Goal: Navigation & Orientation: Find specific page/section

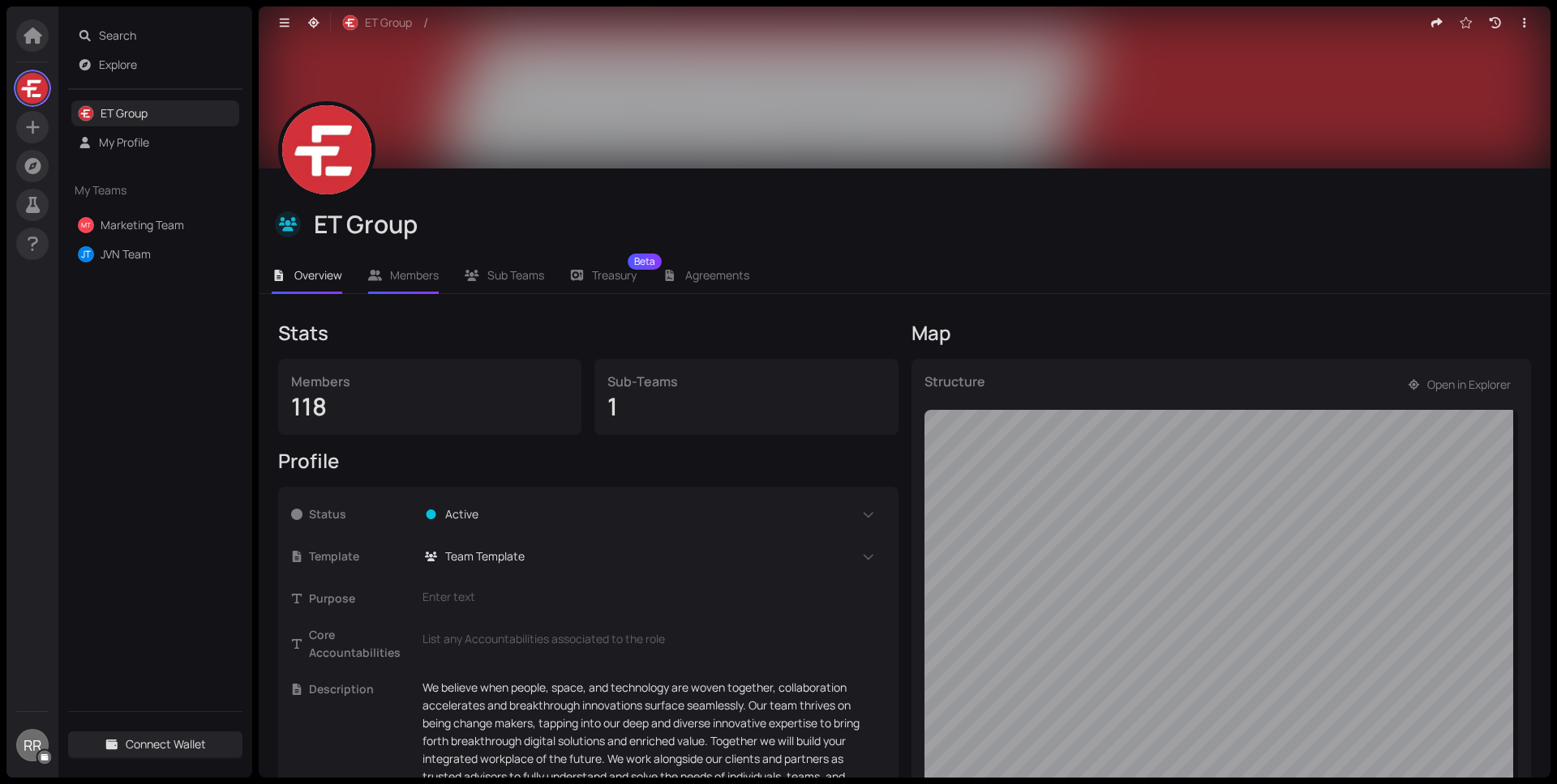
click at [419, 280] on span "Members" at bounding box center [414, 275] width 49 height 15
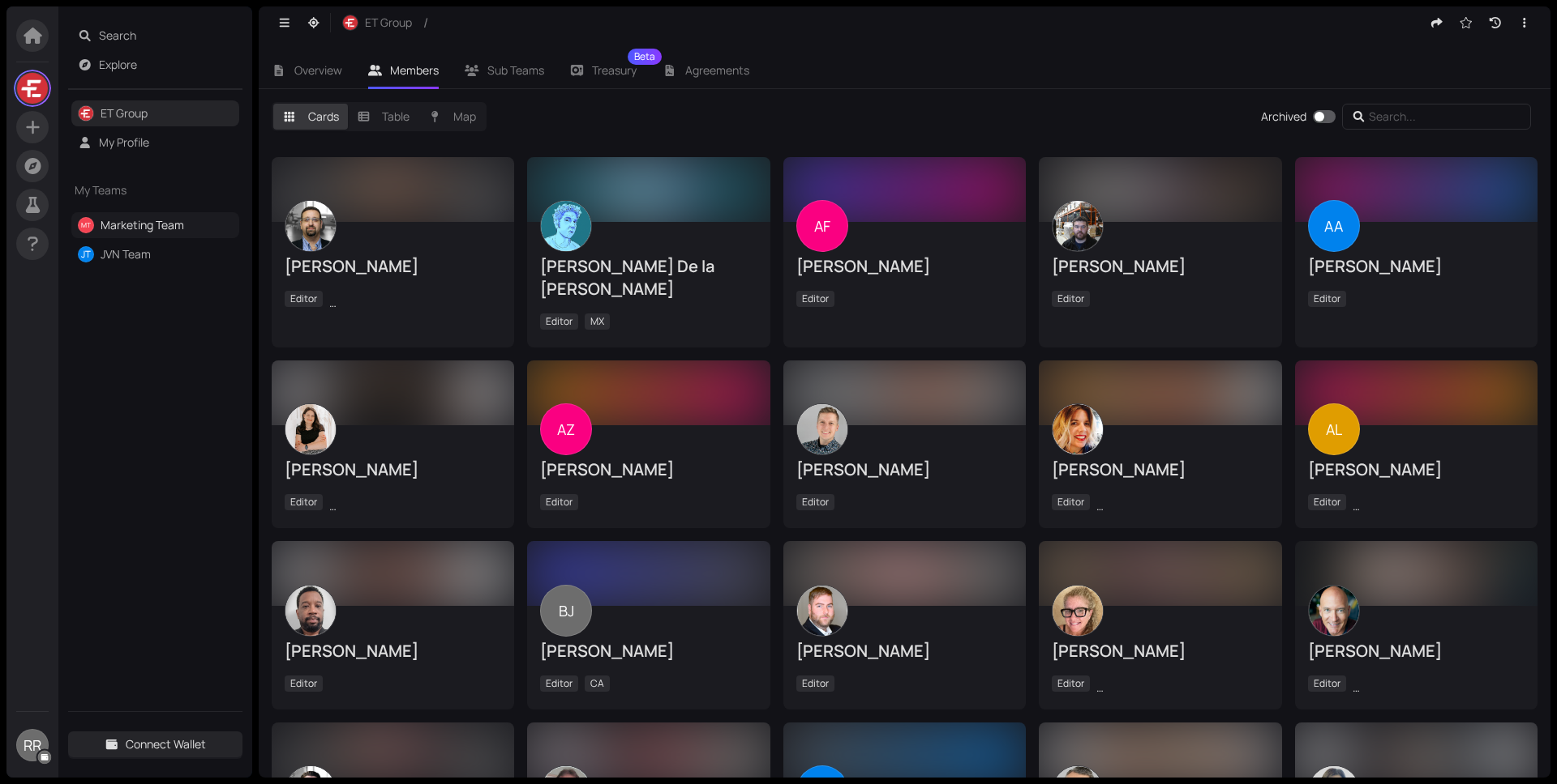
click at [161, 222] on link "Marketing Team" at bounding box center [142, 224] width 83 height 15
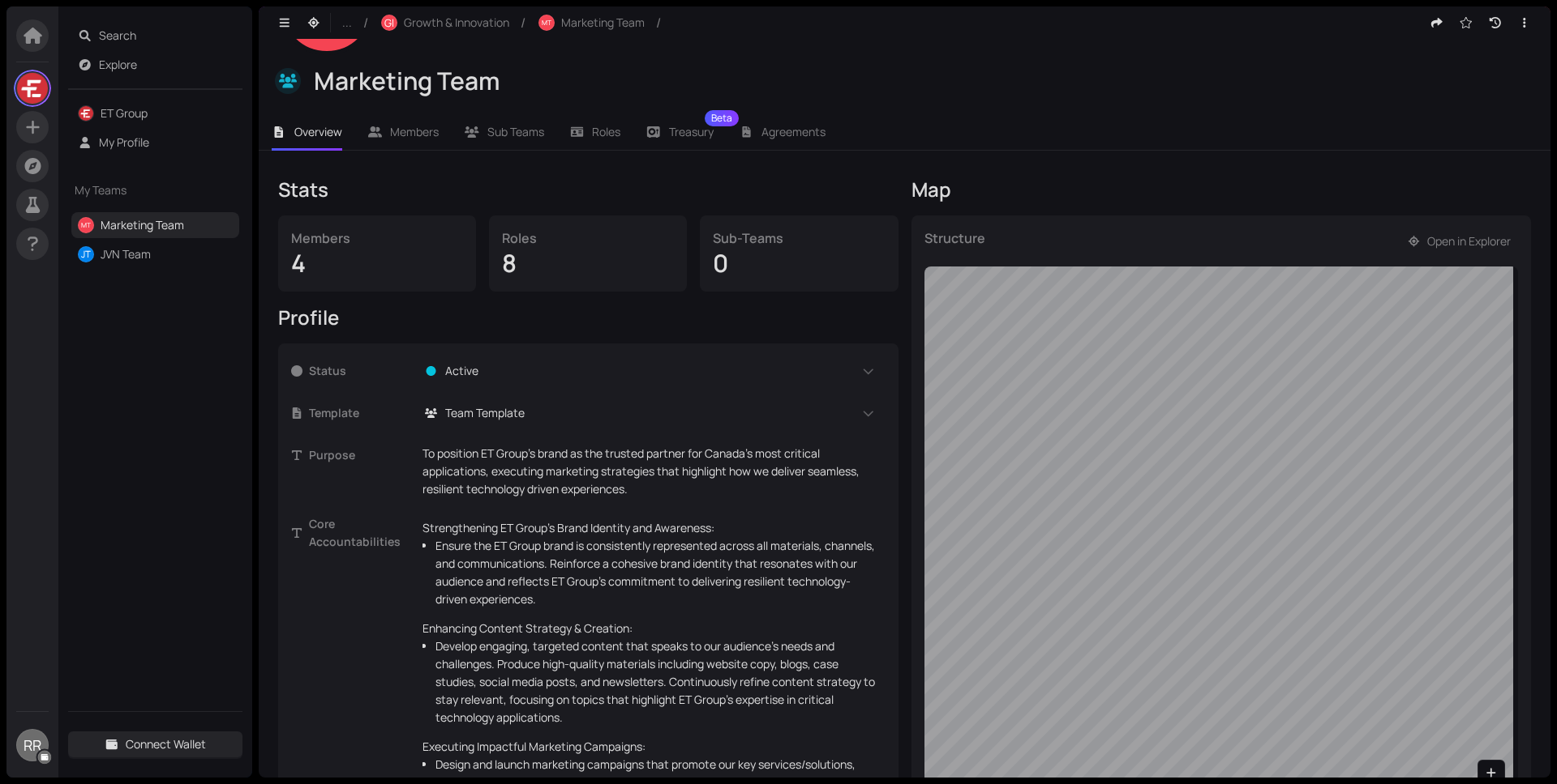
scroll to position [215, 0]
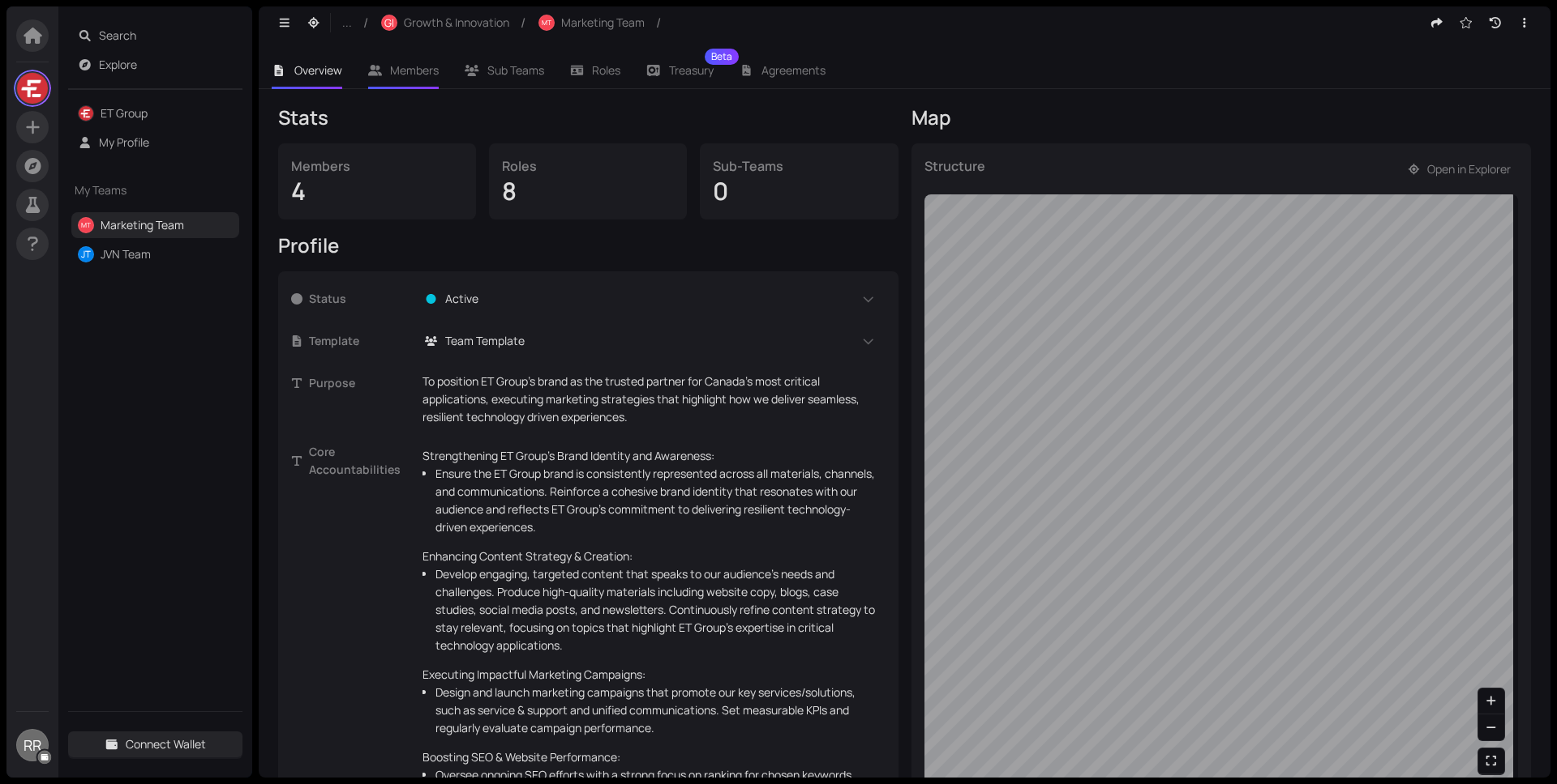
click at [433, 82] on li "Members" at bounding box center [403, 70] width 98 height 37
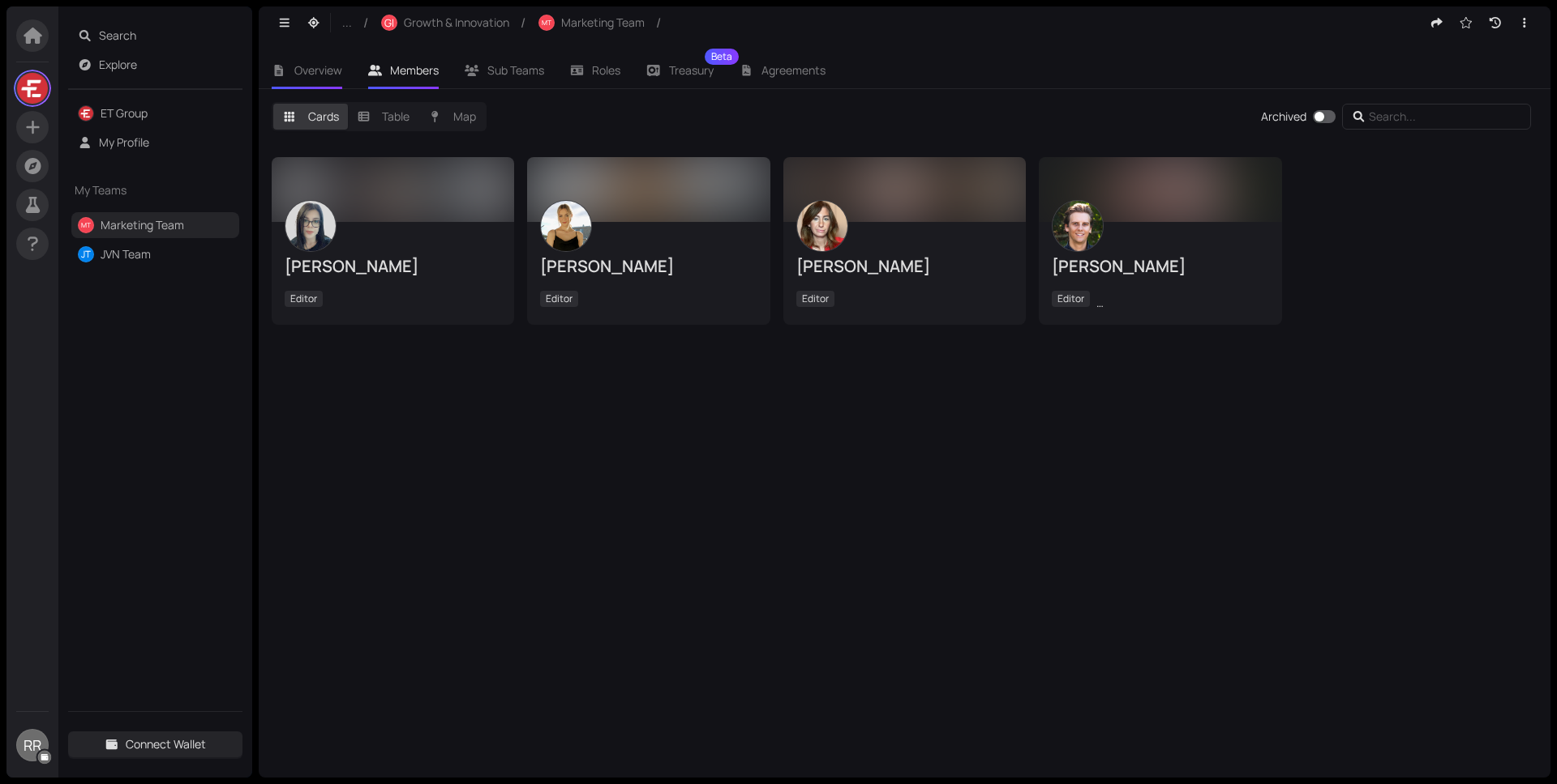
click at [309, 62] on span "Overview" at bounding box center [318, 70] width 48 height 15
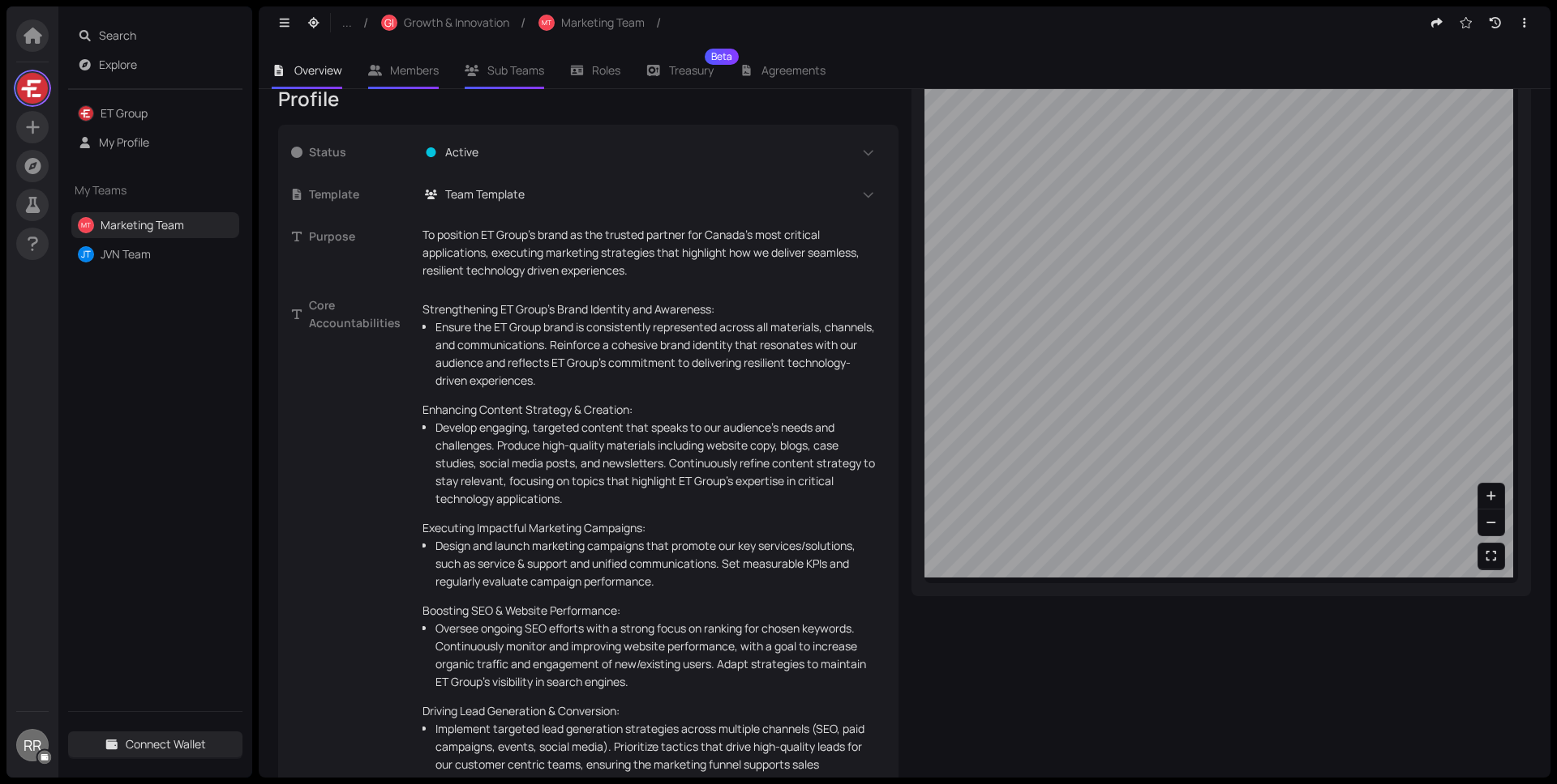
scroll to position [424, 0]
click at [618, 62] on span "Roles" at bounding box center [605, 70] width 28 height 15
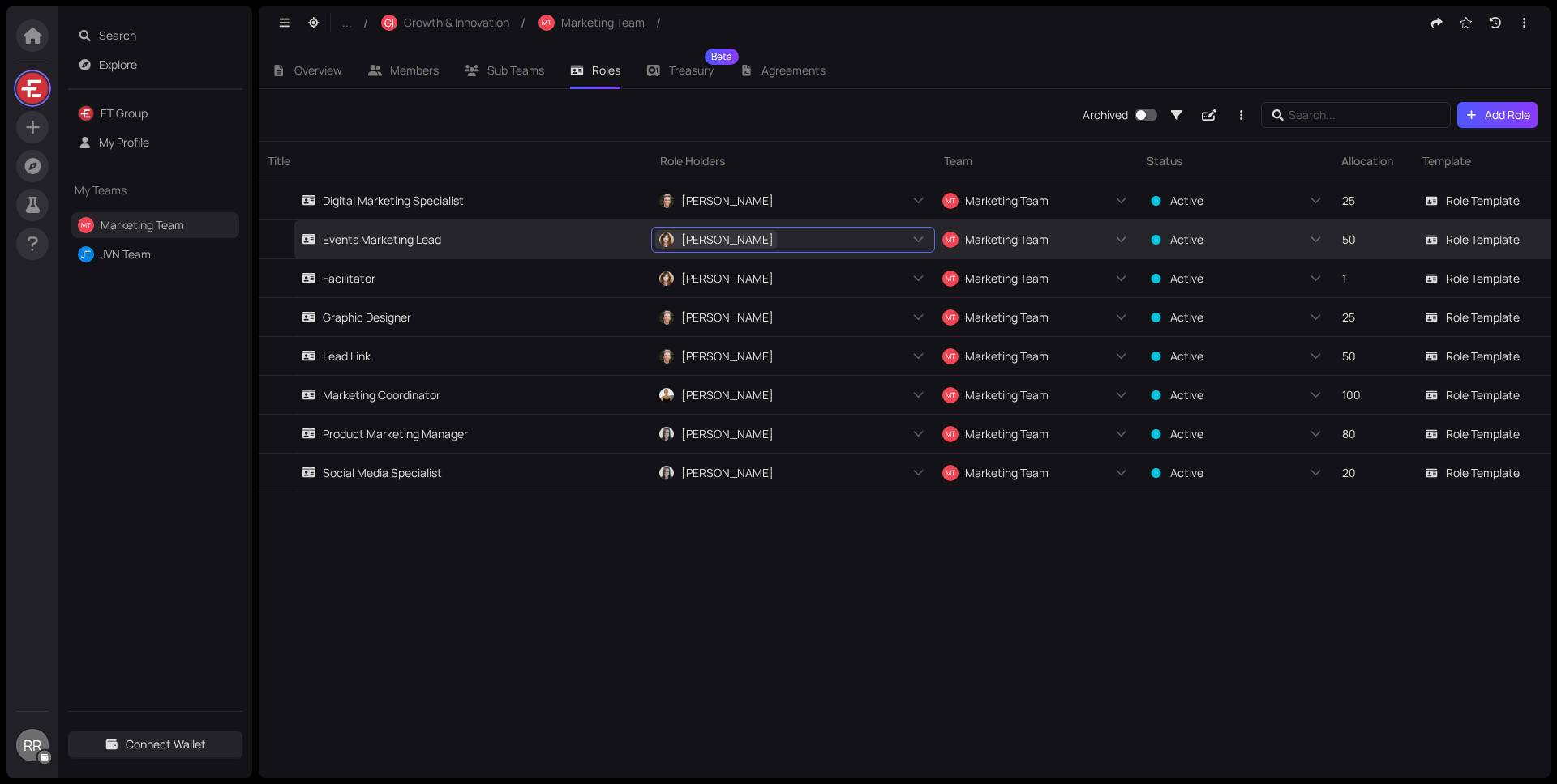
click at [731, 245] on span "[PERSON_NAME]" at bounding box center [727, 240] width 92 height 18
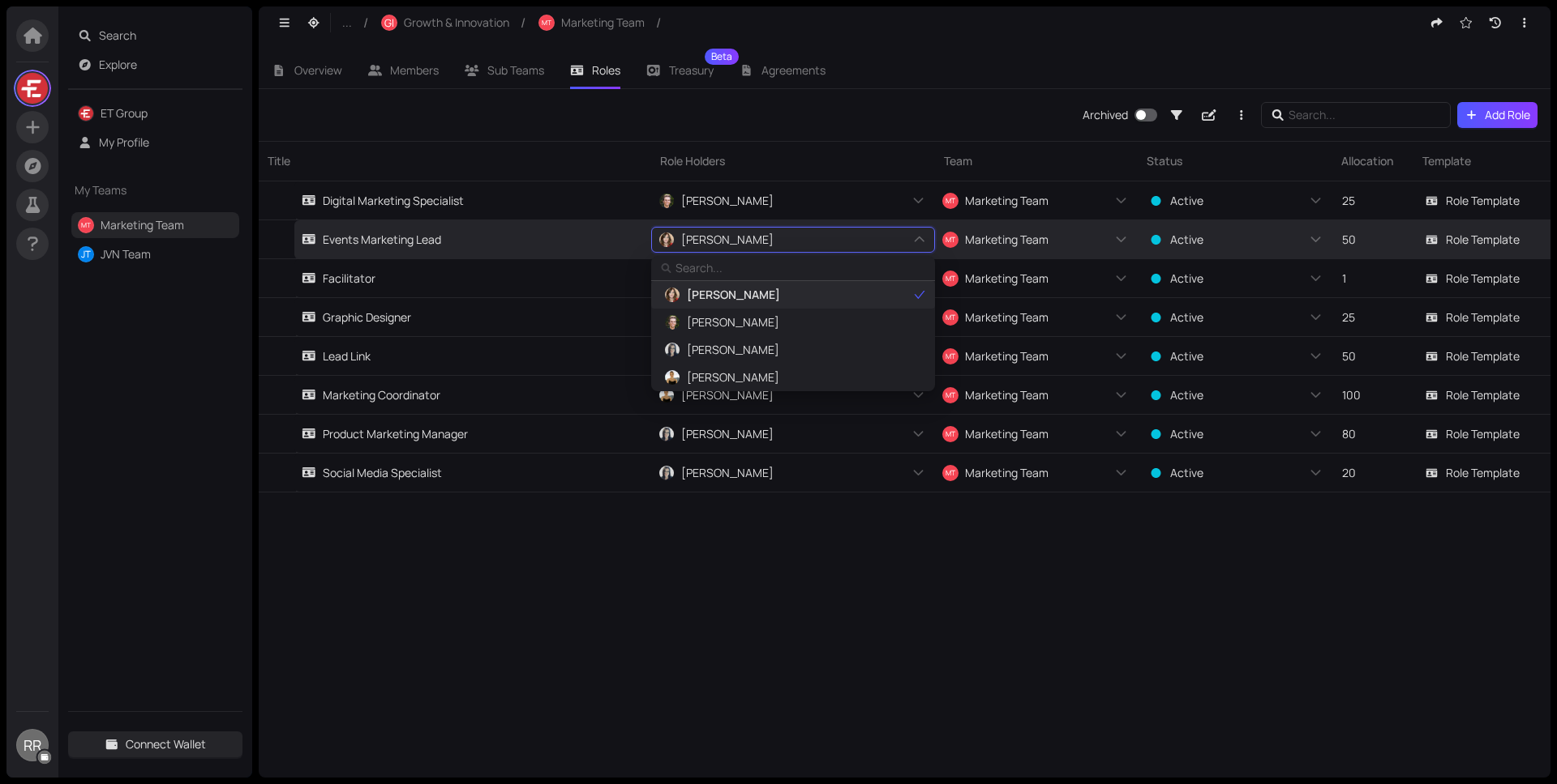
click at [917, 292] on icon "check" at bounding box center [919, 295] width 12 height 12
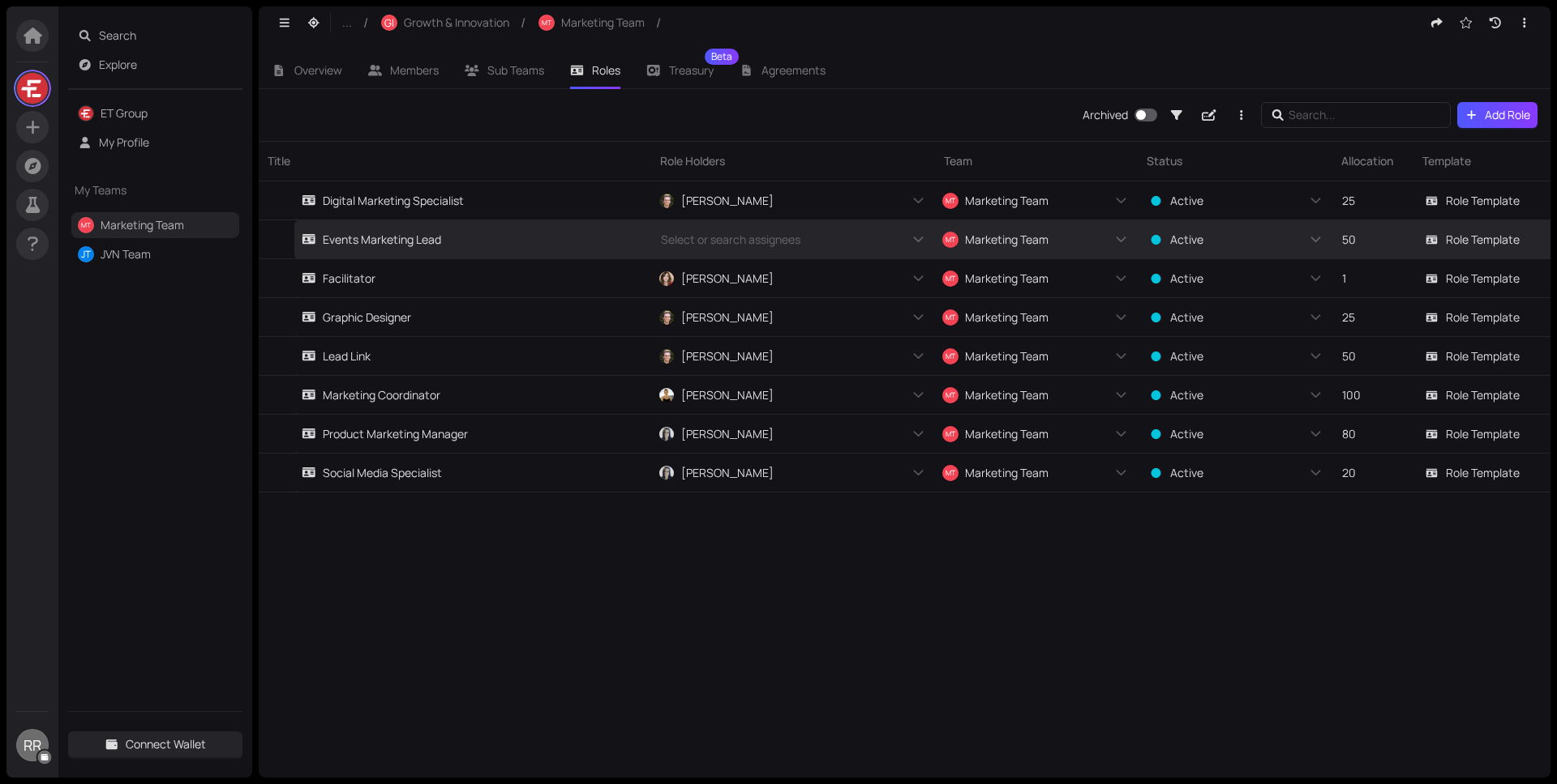
click at [797, 561] on div "Title Role Holders Team Status Allocation Template Digital Marketing Specialist…" at bounding box center [904, 459] width 1291 height 637
